Goal: Information Seeking & Learning: Learn about a topic

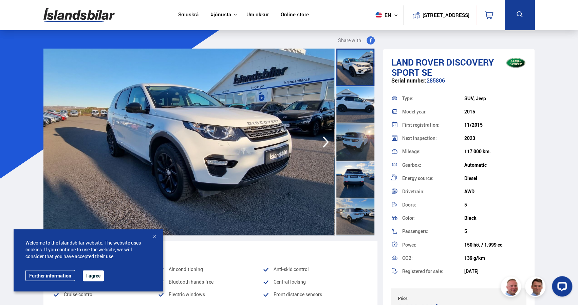
click at [328, 142] on icon "button" at bounding box center [326, 142] width 14 height 16
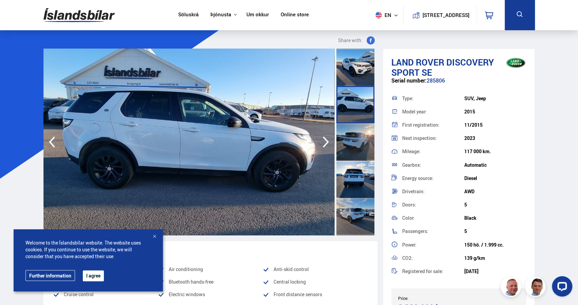
click at [328, 142] on icon "button" at bounding box center [326, 142] width 14 height 16
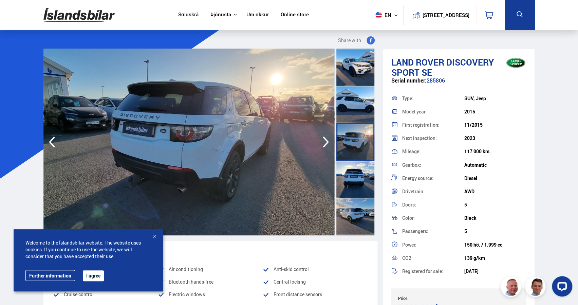
click at [328, 142] on icon "button" at bounding box center [326, 142] width 14 height 16
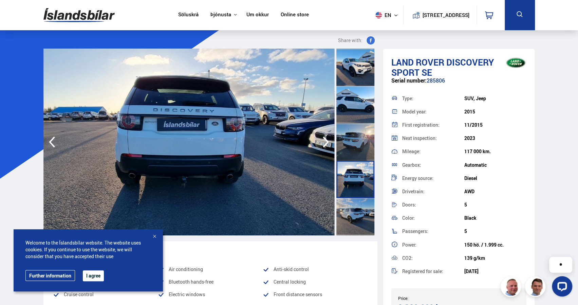
click at [328, 142] on icon "button" at bounding box center [326, 142] width 14 height 16
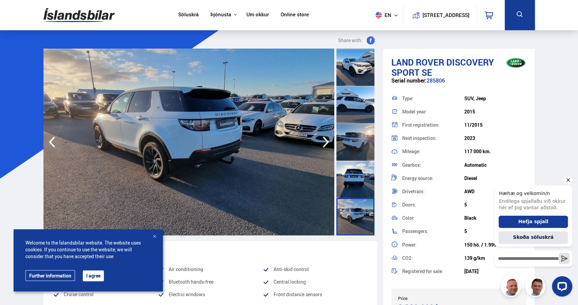
click at [566, 180] on icon "Hide greeting" at bounding box center [568, 180] width 8 height 8
